Goal: Information Seeking & Learning: Check status

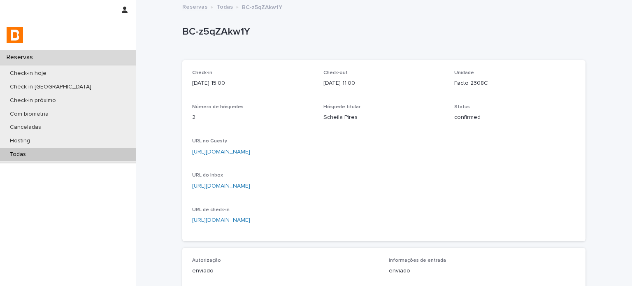
click at [87, 155] on div "Todas" at bounding box center [68, 155] width 136 height 14
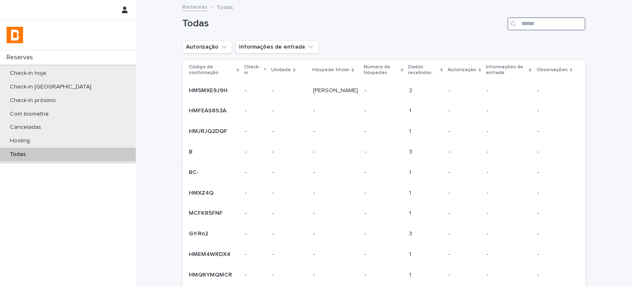
click at [521, 28] on input "Search" at bounding box center [546, 23] width 78 height 13
click at [92, 140] on div "Hosting" at bounding box center [68, 141] width 136 height 14
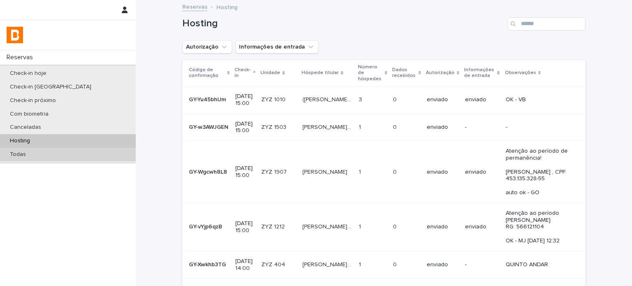
click at [71, 151] on div "Todas" at bounding box center [68, 155] width 136 height 14
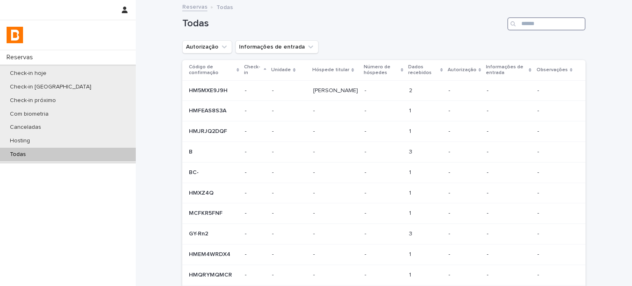
click at [530, 22] on input "Search" at bounding box center [546, 23] width 78 height 13
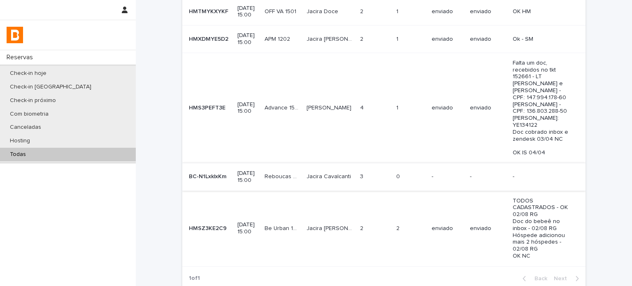
scroll to position [109, 0]
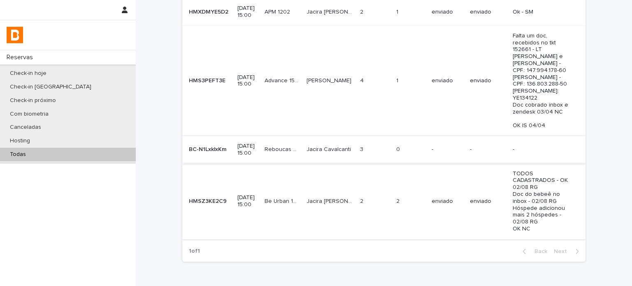
type input "******"
click at [484, 225] on td "enviado" at bounding box center [488, 201] width 43 height 76
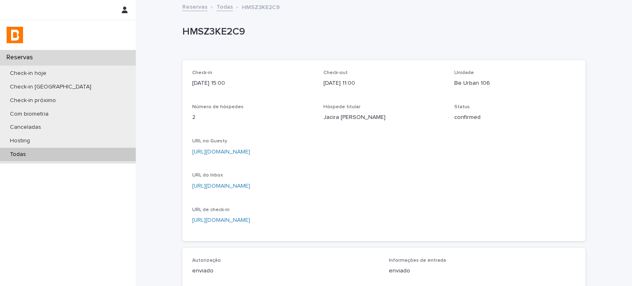
click at [201, 24] on div "HMSZ3KE2C9" at bounding box center [382, 31] width 400 height 14
copy p "HMSZ3KE2C9"
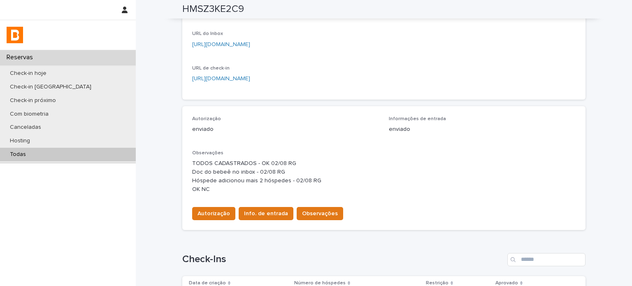
scroll to position [192, 0]
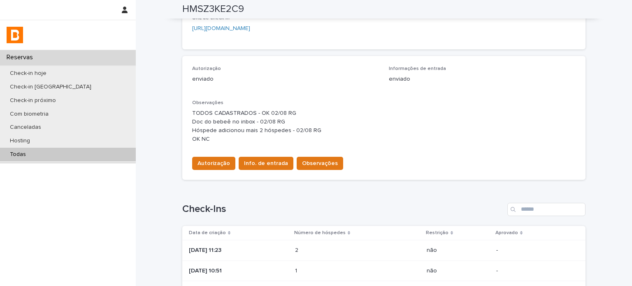
click at [247, 254] on p "[DATE] 11:23" at bounding box center [239, 250] width 100 height 7
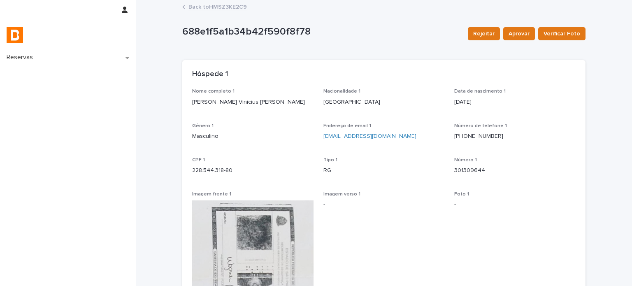
click at [217, 6] on link "Back to HMSZ3KE2C9" at bounding box center [217, 6] width 58 height 9
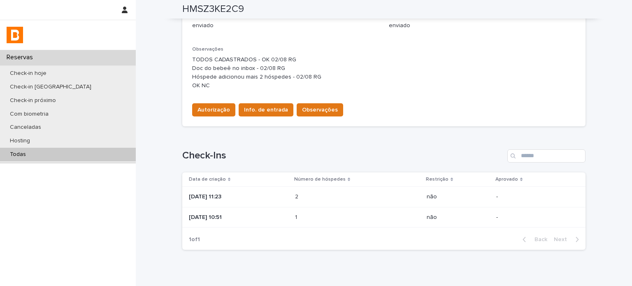
scroll to position [288, 0]
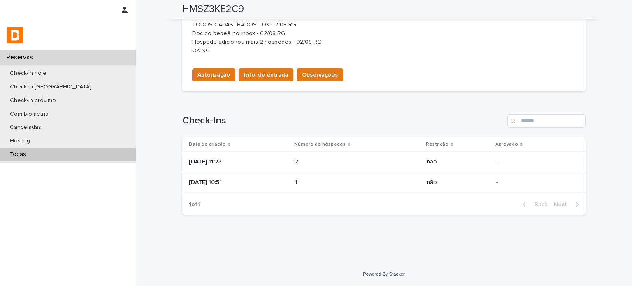
click at [340, 181] on p at bounding box center [331, 182] width 72 height 7
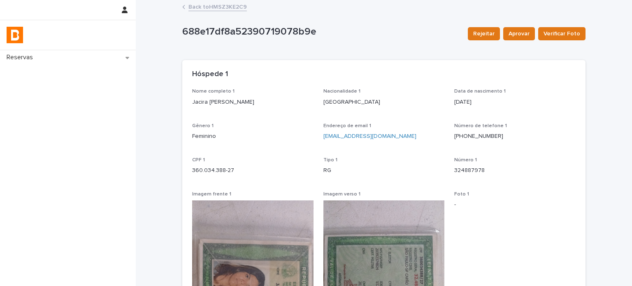
click at [190, 7] on link "Back to HMSZ3KE2C9" at bounding box center [217, 6] width 58 height 9
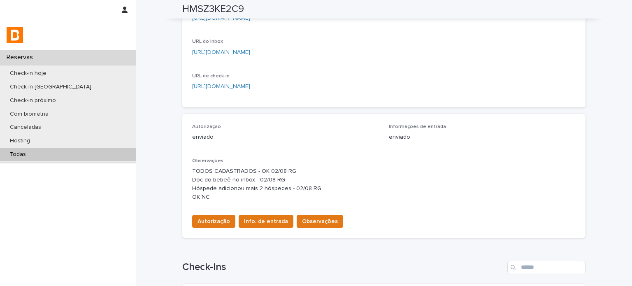
scroll to position [137, 0]
